Goal: Information Seeking & Learning: Learn about a topic

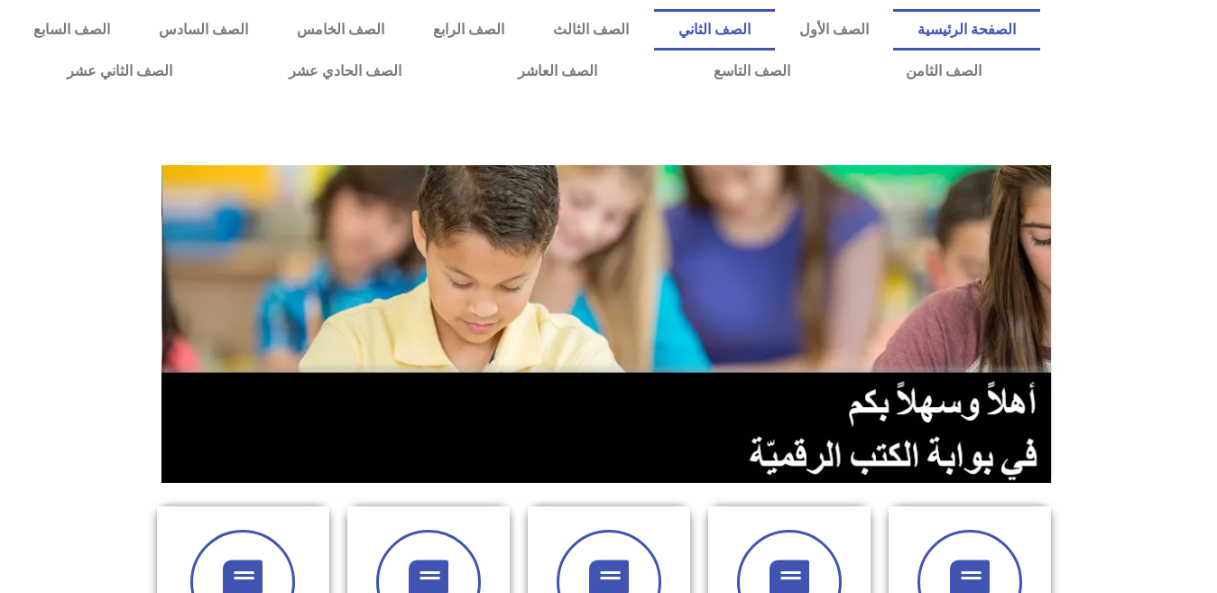
click at [775, 13] on link "الصف الثاني" at bounding box center [714, 30] width 121 height 42
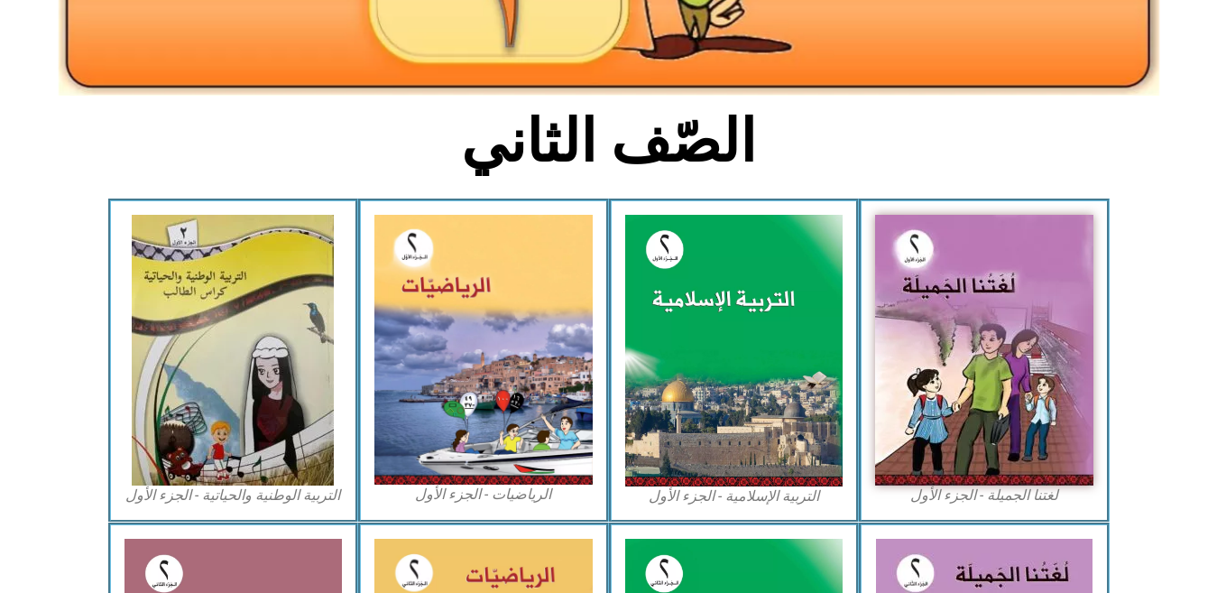
scroll to position [372, 0]
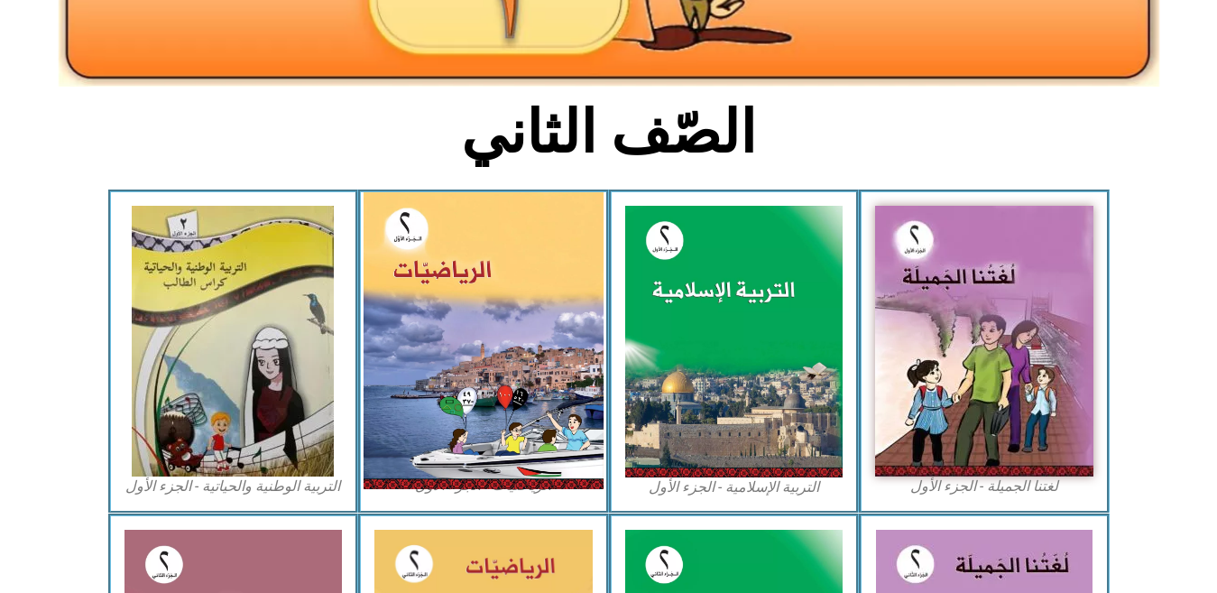
click at [512, 404] on img at bounding box center [484, 340] width 240 height 297
click at [486, 241] on img at bounding box center [484, 340] width 240 height 297
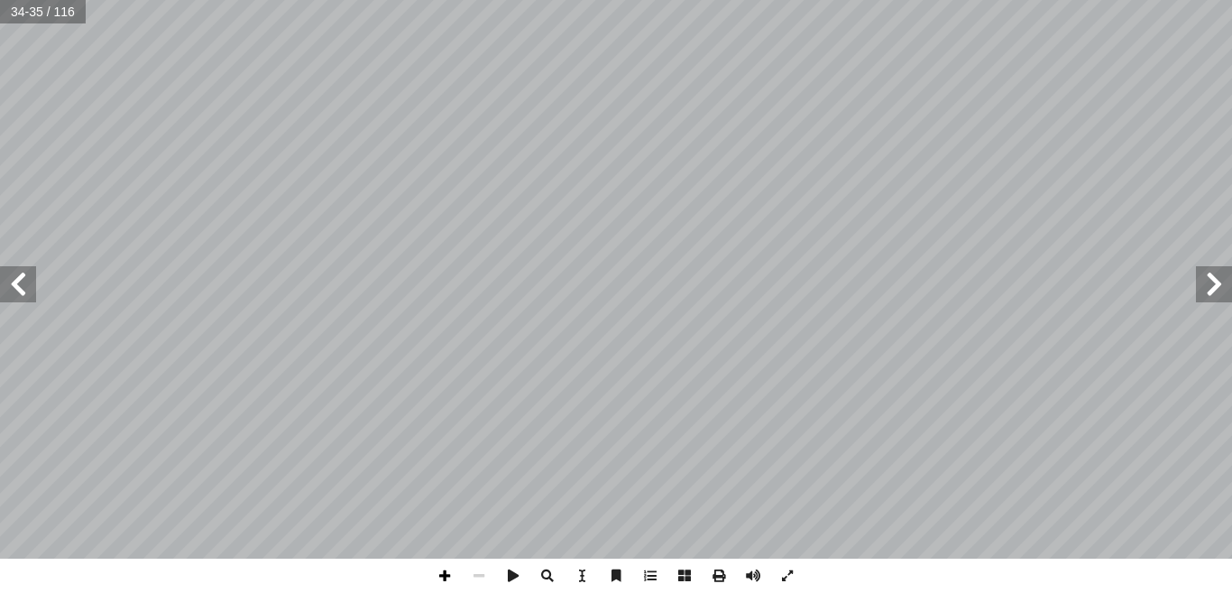
click at [439, 583] on span at bounding box center [445, 575] width 34 height 34
click at [448, 578] on span at bounding box center [445, 575] width 34 height 34
